Goal: Information Seeking & Learning: Learn about a topic

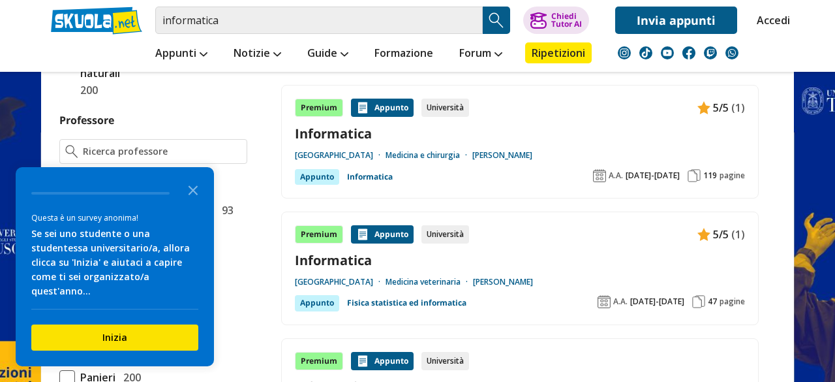
scroll to position [1070, 0]
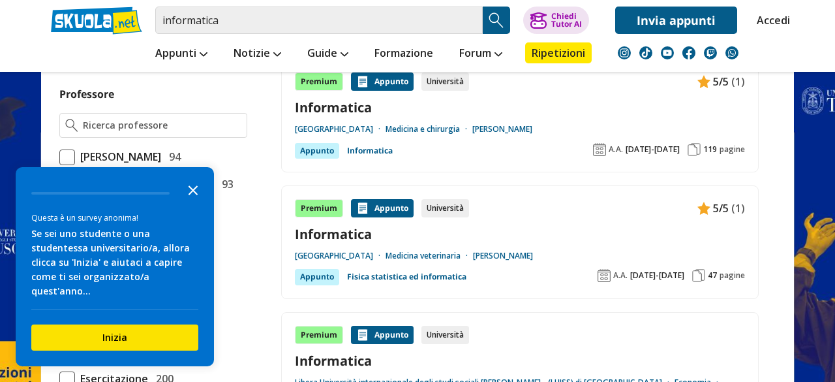
click at [191, 195] on polygon "Close the survey" at bounding box center [194, 190] width 10 height 10
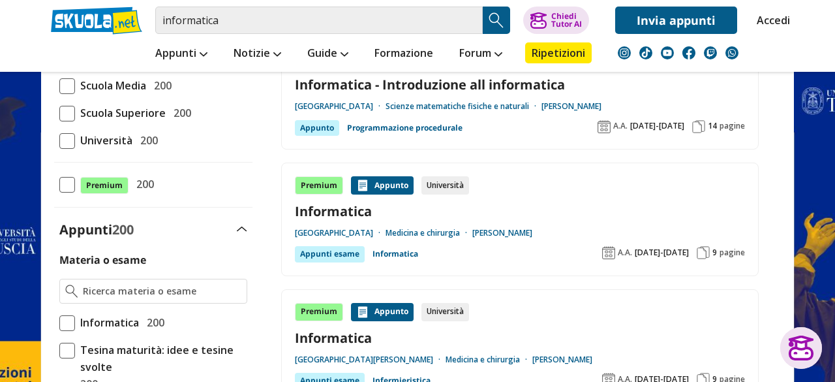
scroll to position [183, 0]
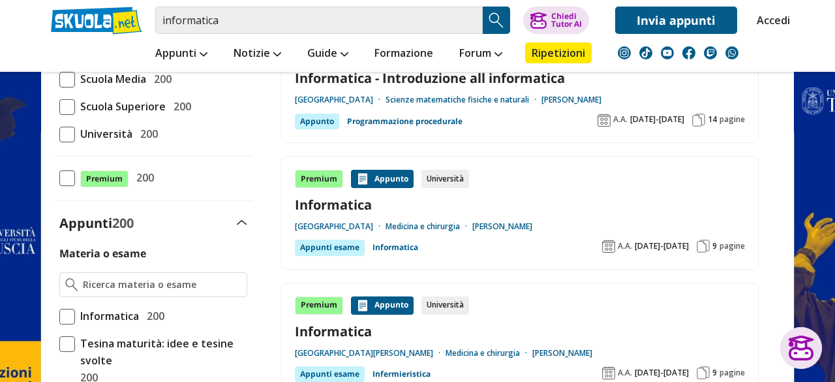
click at [396, 243] on link "Informatica" at bounding box center [395, 247] width 46 height 16
click at [67, 104] on span at bounding box center [67, 107] width 16 height 16
click at [59, 106] on input "Scuola Superiore 200" at bounding box center [59, 106] width 0 height 0
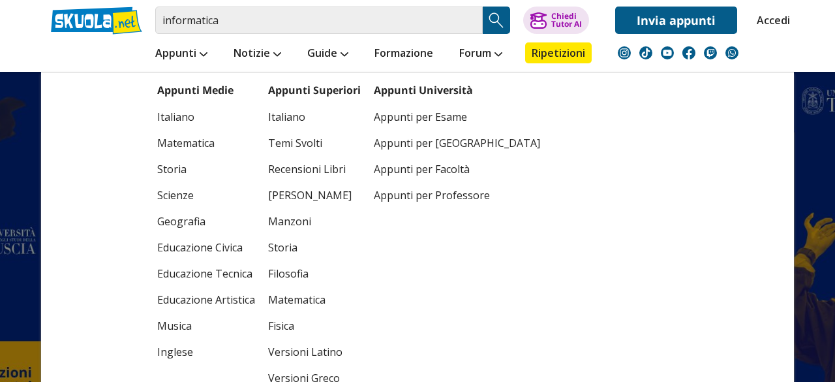
scroll to position [261, 0]
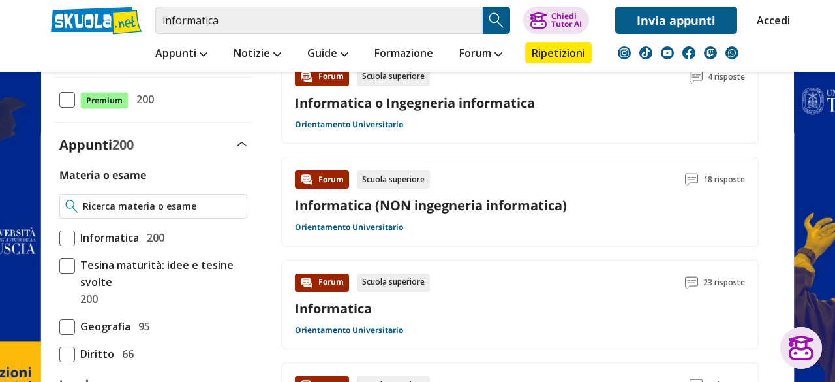
click at [143, 205] on input "Materia o esame" at bounding box center [162, 206] width 158 height 13
click at [72, 237] on span at bounding box center [67, 238] width 16 height 16
click at [59, 237] on input "Informatica 200" at bounding box center [59, 237] width 0 height 0
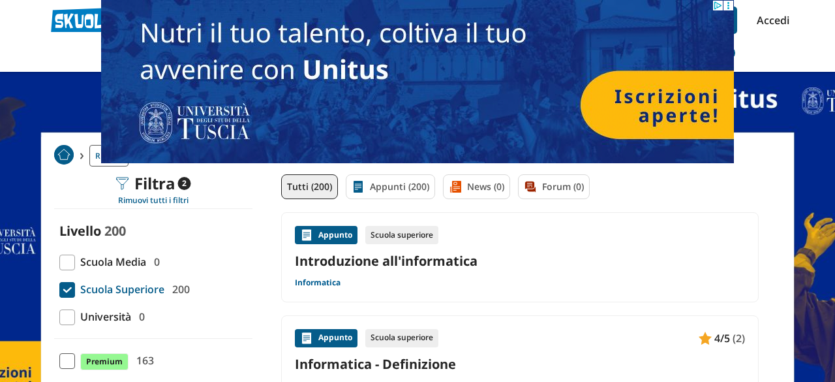
click at [322, 279] on link "Informatica" at bounding box center [318, 282] width 46 height 10
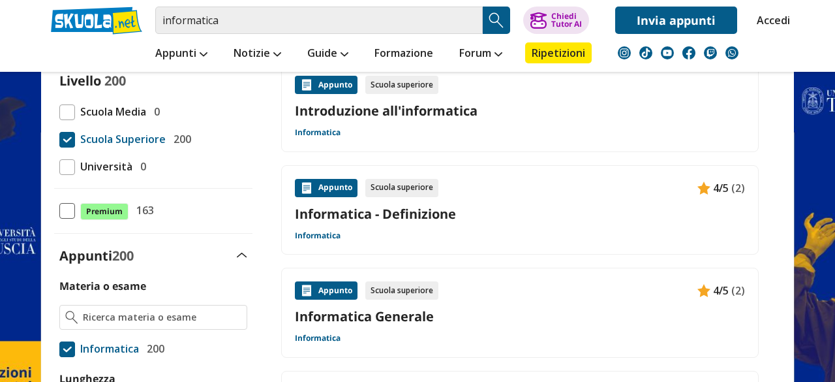
scroll to position [157, 0]
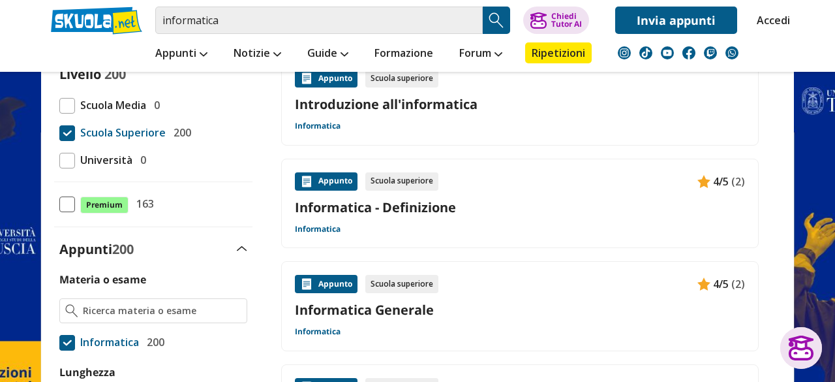
click at [330, 181] on div "Appunto" at bounding box center [326, 181] width 63 height 18
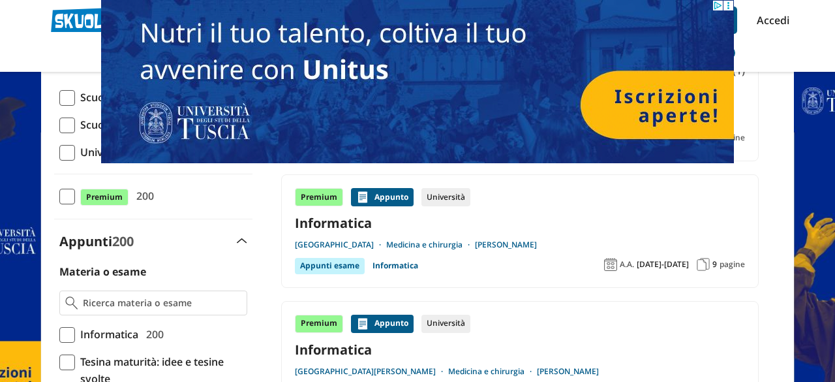
scroll to position [183, 0]
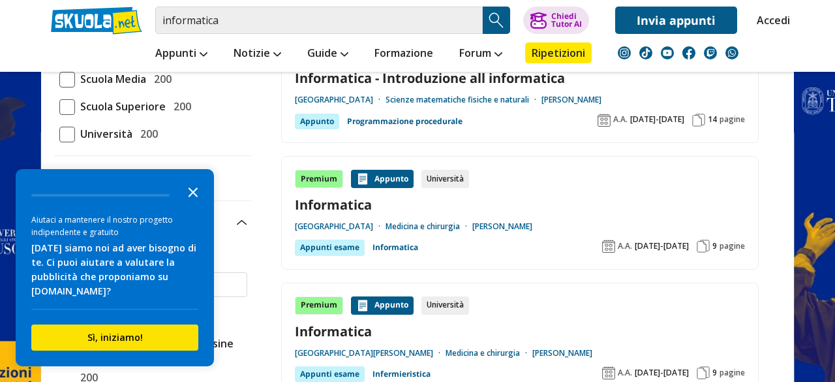
click at [194, 196] on icon "Close the survey" at bounding box center [193, 191] width 26 height 26
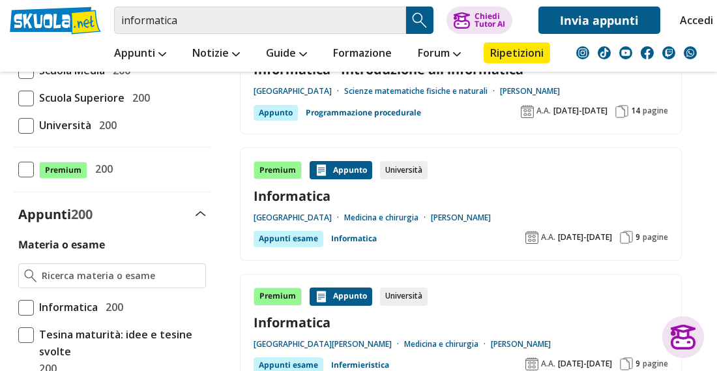
scroll to position [209, 0]
